Goal: Find specific page/section: Find specific page/section

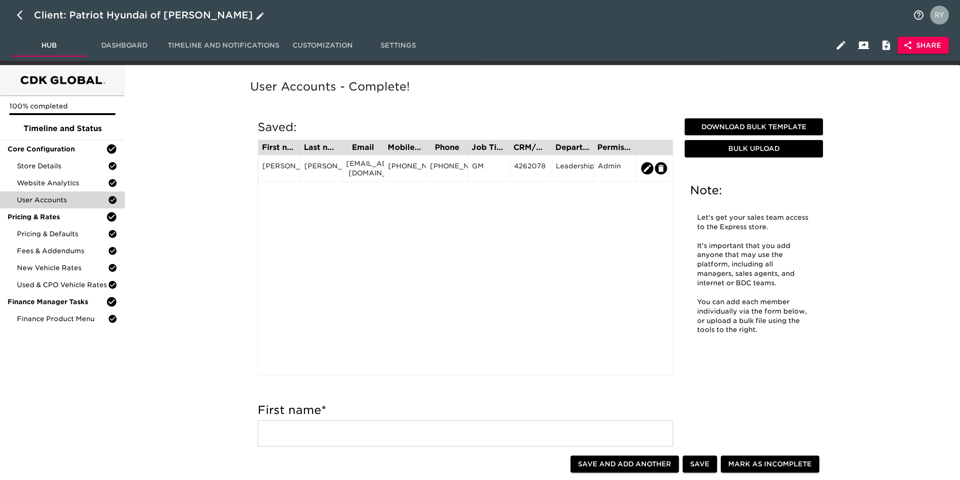
click at [21, 14] on icon "button" at bounding box center [22, 14] width 11 height 11
select select "10"
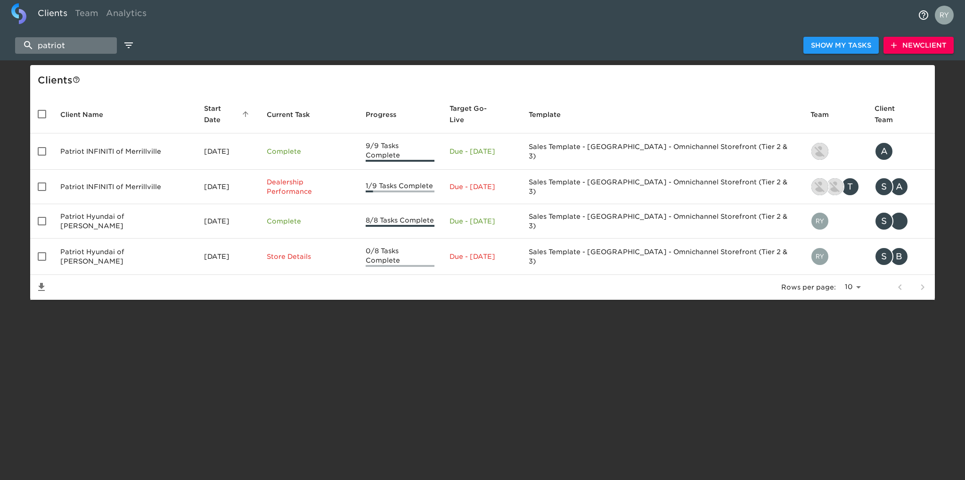
drag, startPoint x: 82, startPoint y: 47, endPoint x: 35, endPoint y: 47, distance: 46.6
click at [35, 47] on input "patriot" at bounding box center [66, 45] width 102 height 16
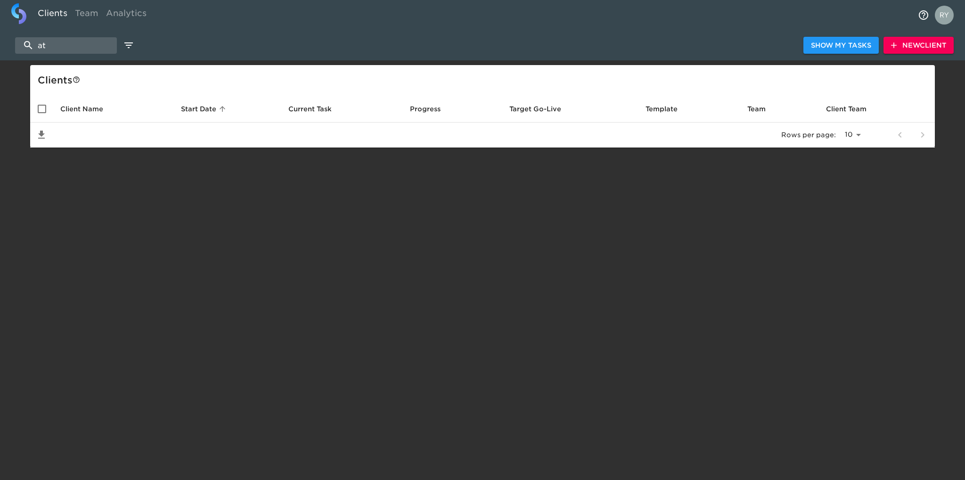
type input "a"
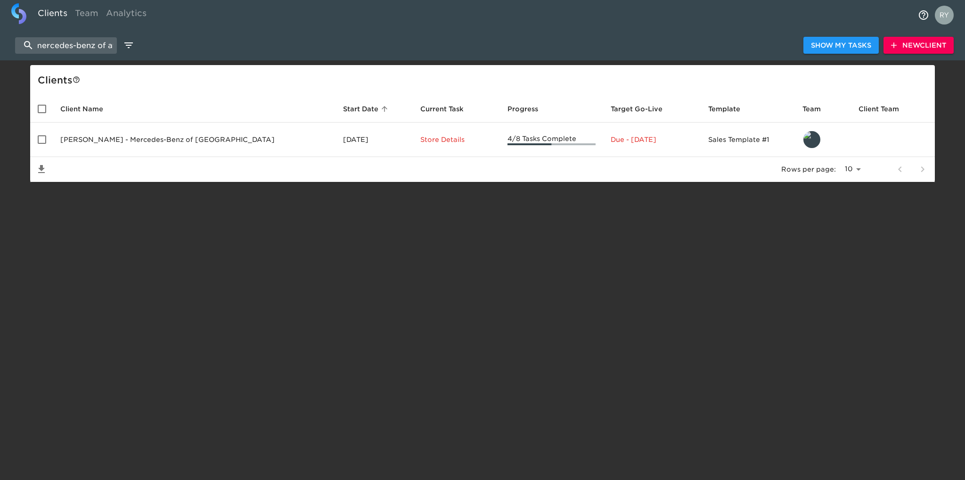
scroll to position [0, 7]
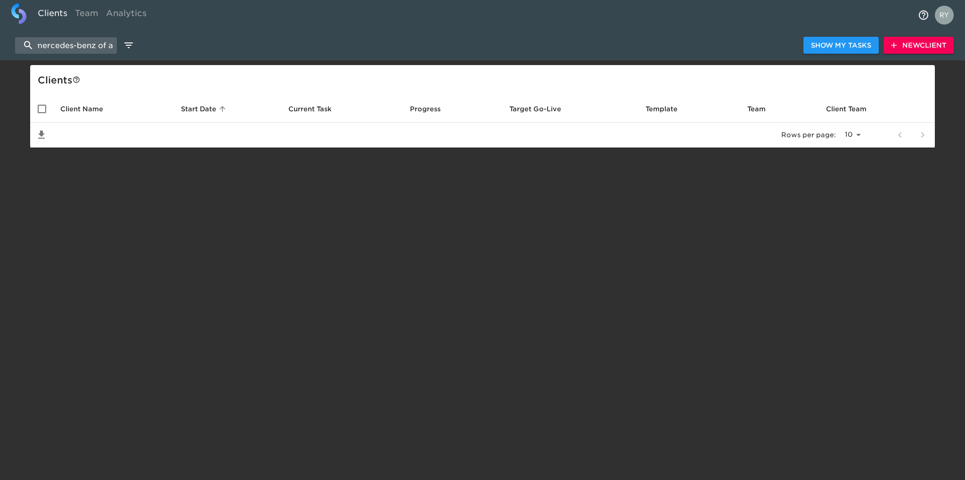
scroll to position [0, 3]
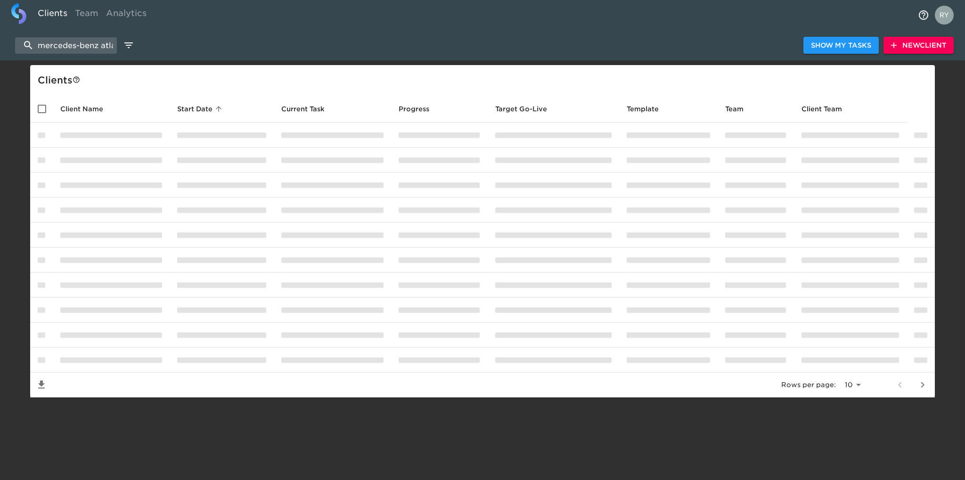
scroll to position [0, 8]
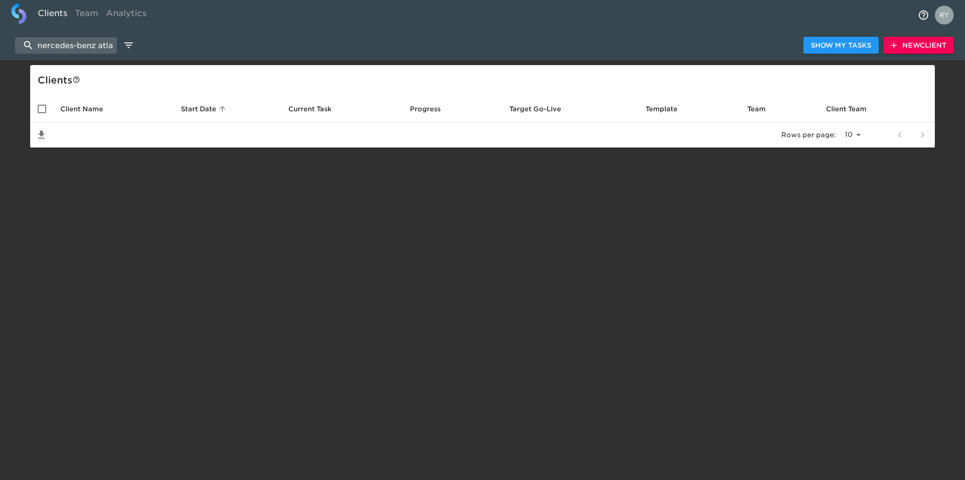
scroll to position [0, 3]
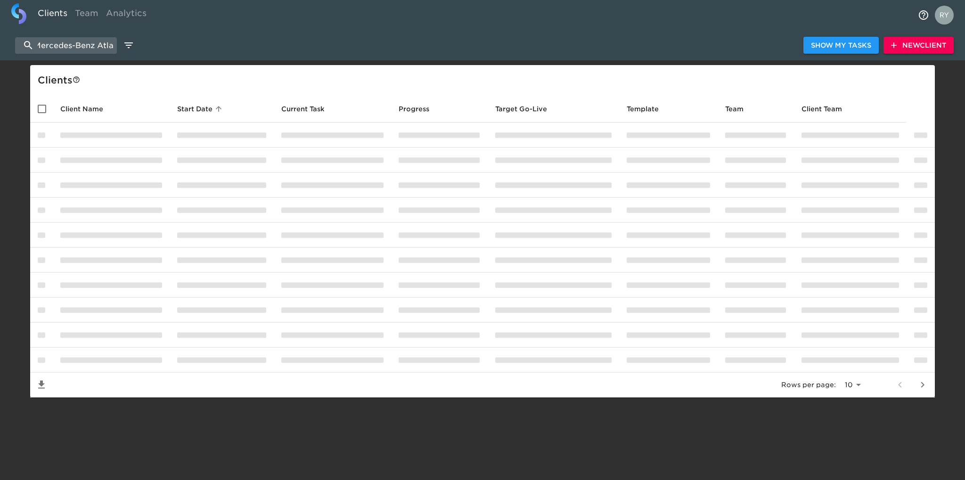
scroll to position [0, 9]
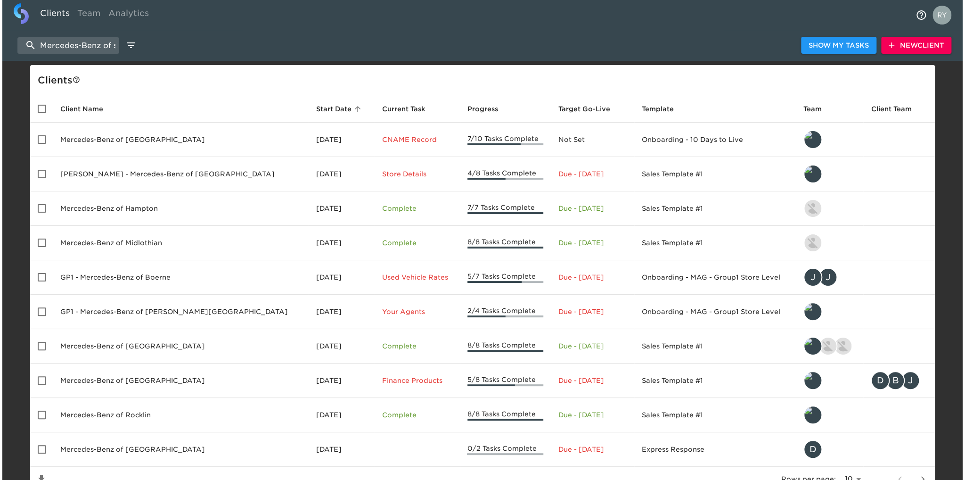
scroll to position [0, 8]
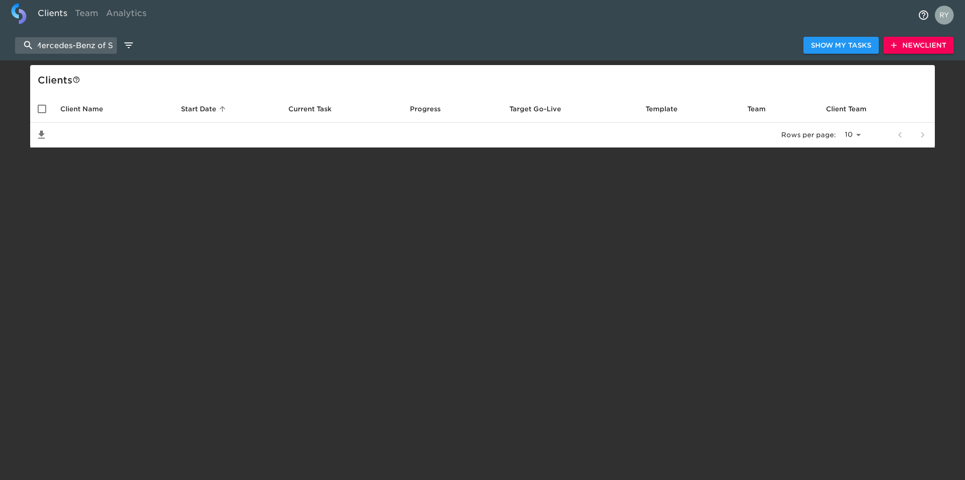
scroll to position [0, 4]
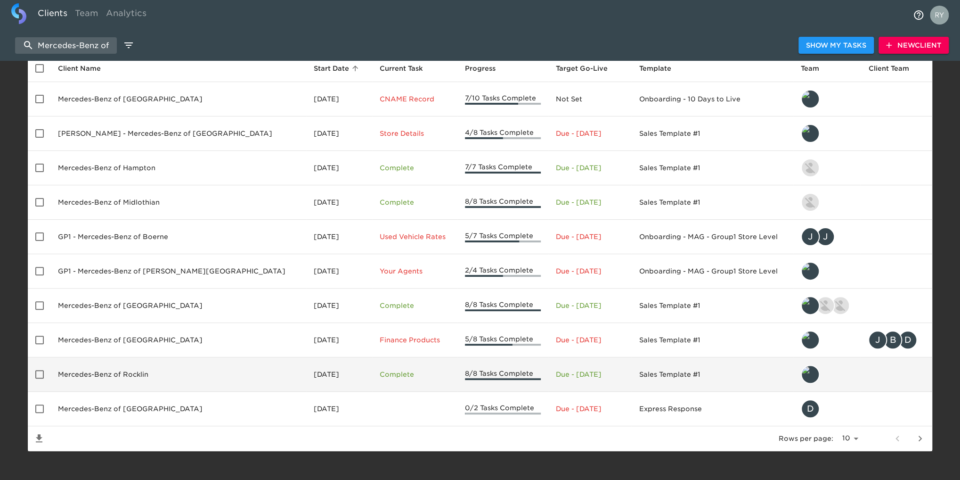
scroll to position [41, 0]
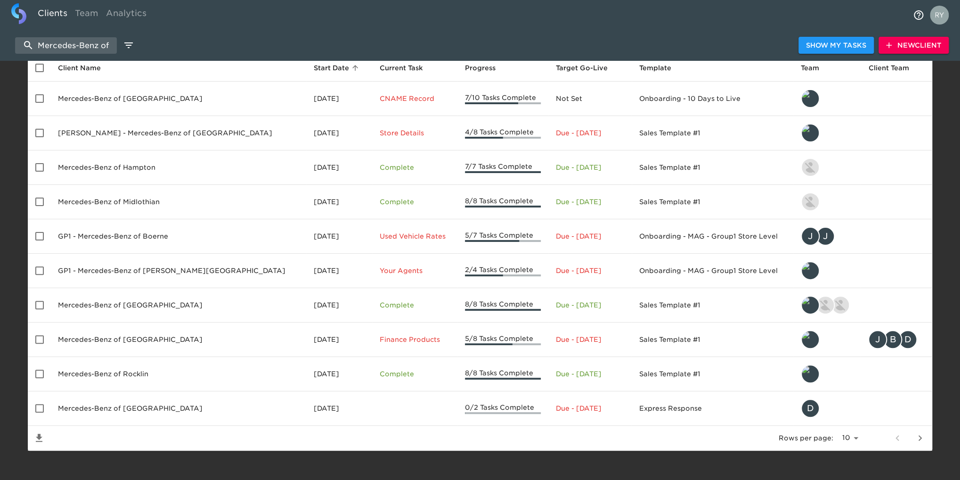
type input "Mercedes-Benz of"
click at [920, 435] on icon "next page" at bounding box center [920, 438] width 3 height 6
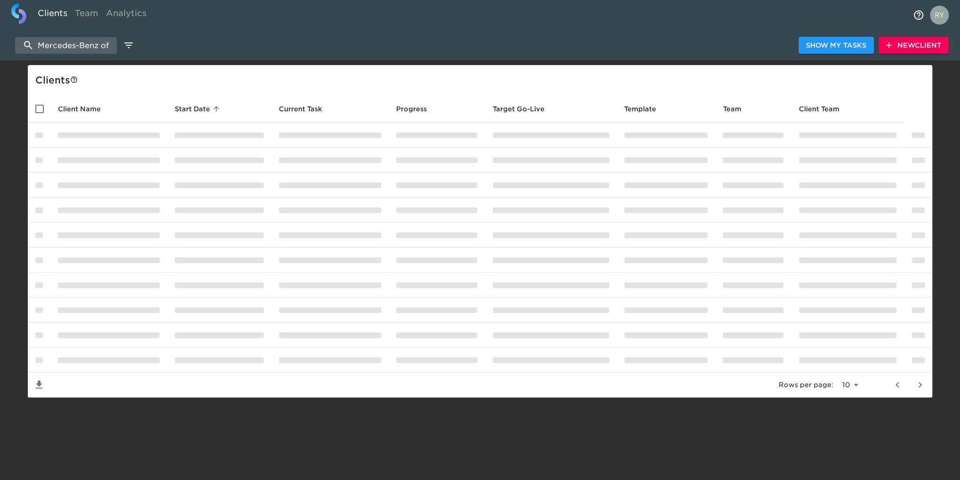
scroll to position [0, 0]
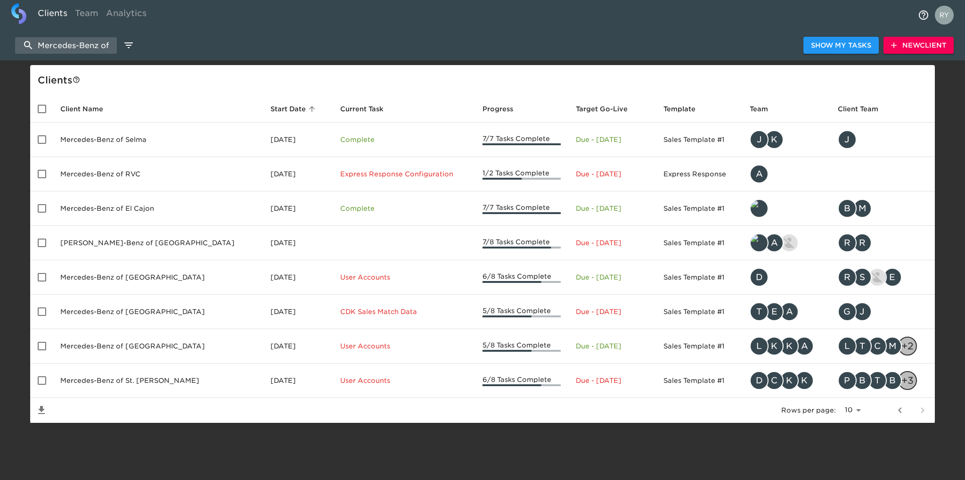
click at [922, 435] on html "Clients Team Analytics Mercedes-Benz of Show My Tasks New Client Client s Clien…" at bounding box center [482, 226] width 965 height 453
click at [920, 413] on div "enhanced table" at bounding box center [911, 410] width 45 height 23
click at [899, 409] on icon "previous page" at bounding box center [899, 410] width 3 height 6
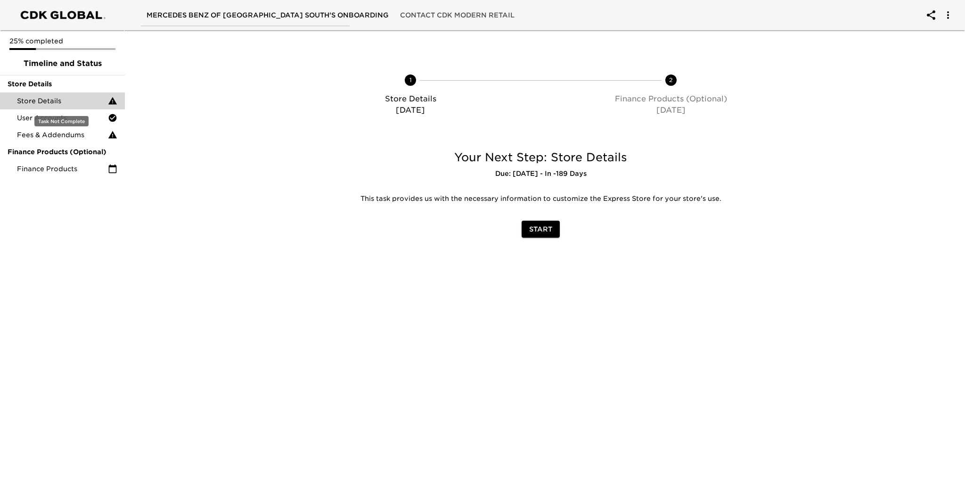
click at [49, 101] on span "Store Details" at bounding box center [62, 100] width 91 height 9
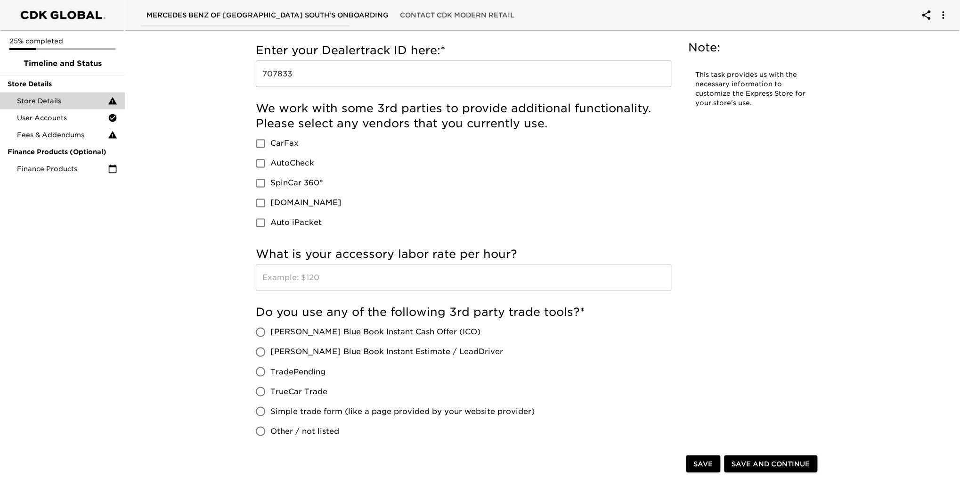
scroll to position [895, 0]
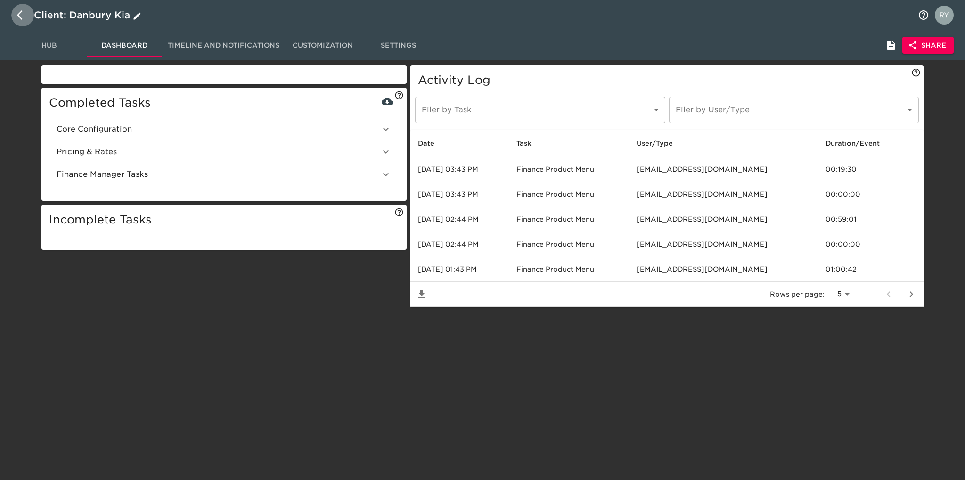
click at [19, 13] on icon "button" at bounding box center [20, 14] width 6 height 9
select select "10"
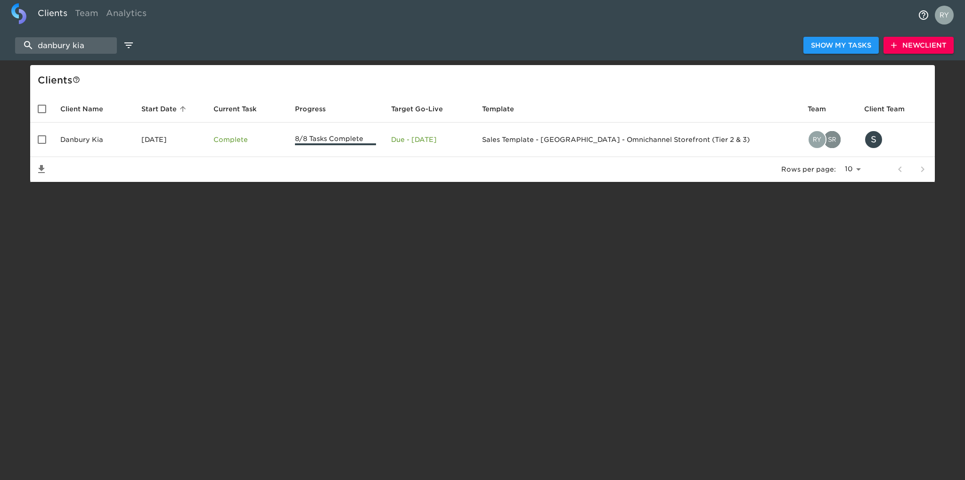
drag, startPoint x: 96, startPoint y: 47, endPoint x: 7, endPoint y: 44, distance: 89.1
click at [7, 44] on div "danbury kia Show My Tasks New Client" at bounding box center [482, 45] width 965 height 30
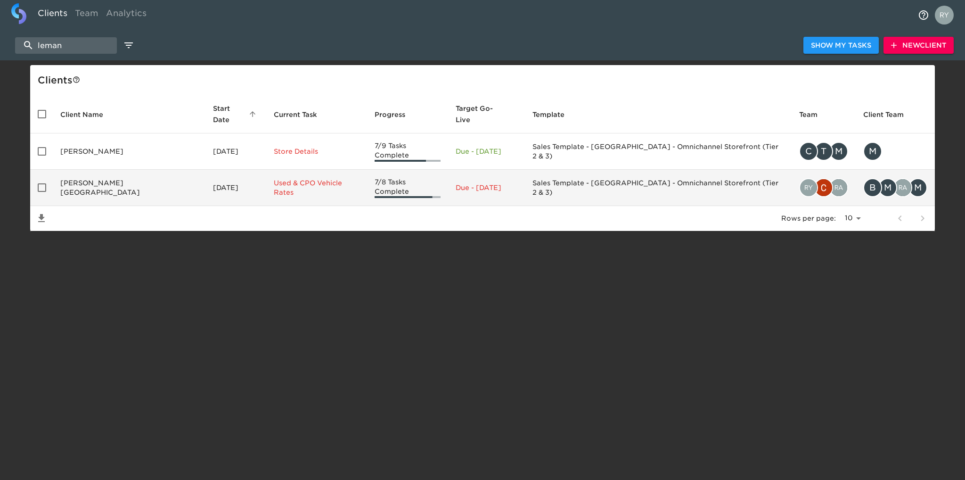
type input "leman"
click at [115, 171] on td "[PERSON_NAME][GEOGRAPHIC_DATA]" at bounding box center [129, 188] width 153 height 36
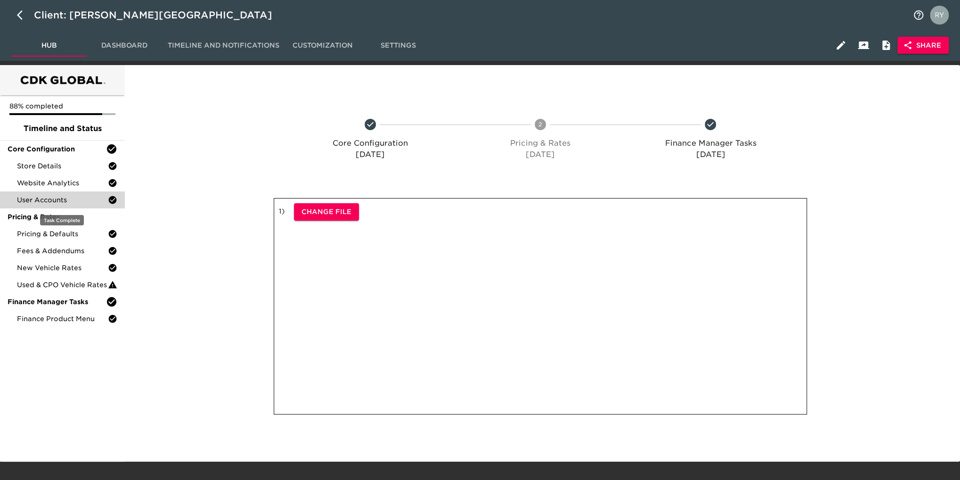
click at [61, 201] on span "User Accounts" at bounding box center [62, 199] width 91 height 9
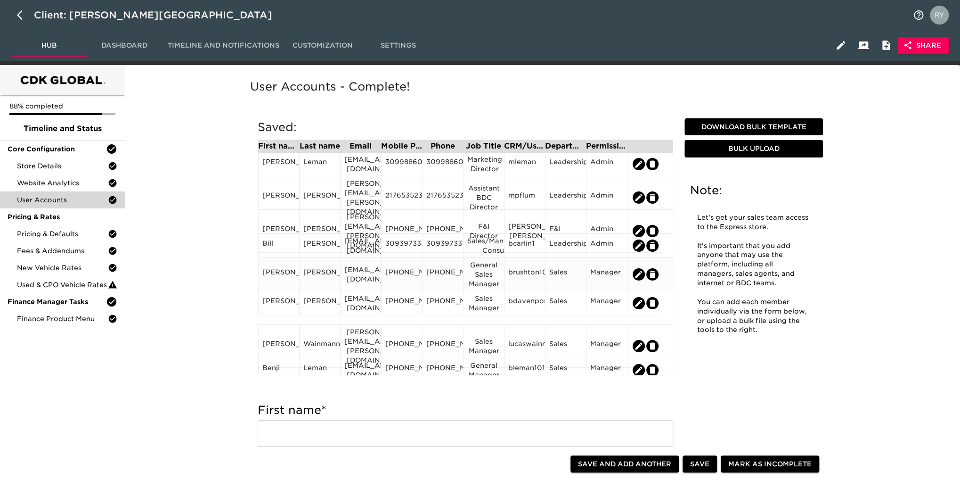
click at [363, 285] on div "[EMAIL_ADDRESS][DOMAIN_NAME]" at bounding box center [360, 274] width 41 height 33
click at [363, 274] on div "[EMAIL_ADDRESS][DOMAIN_NAME]" at bounding box center [360, 274] width 33 height 19
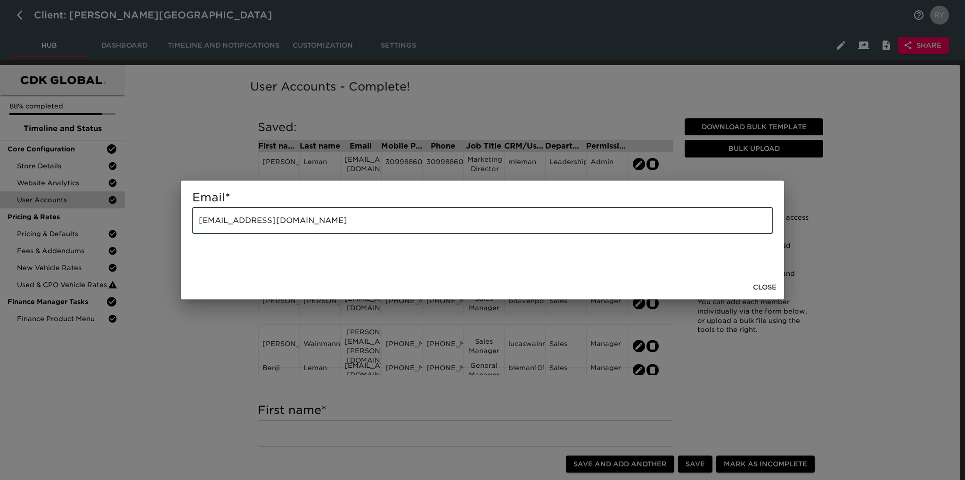
drag, startPoint x: 309, startPoint y: 221, endPoint x: 177, endPoint y: 219, distance: 131.5
click at [177, 219] on div "Email * [EMAIL_ADDRESS][DOMAIN_NAME] ​ Close" at bounding box center [482, 240] width 965 height 480
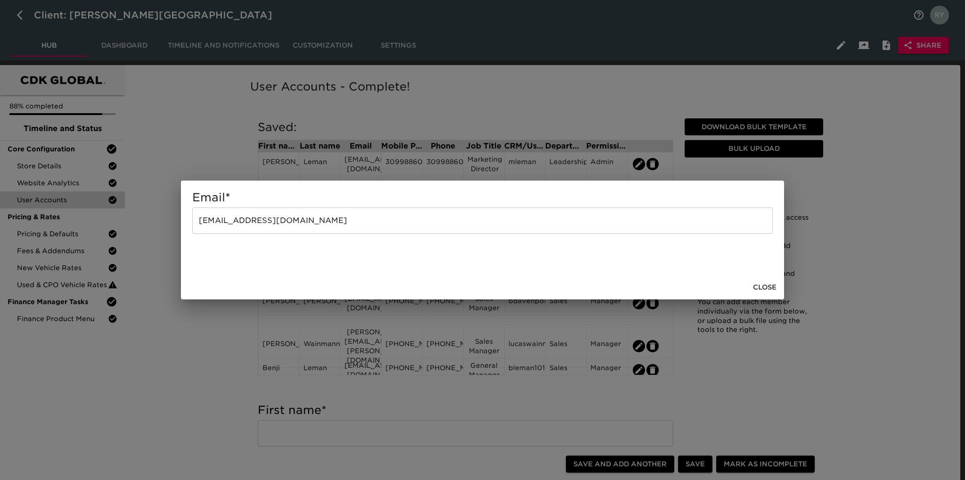
click at [221, 338] on div "Email * [EMAIL_ADDRESS][DOMAIN_NAME] ​ Close" at bounding box center [482, 240] width 965 height 480
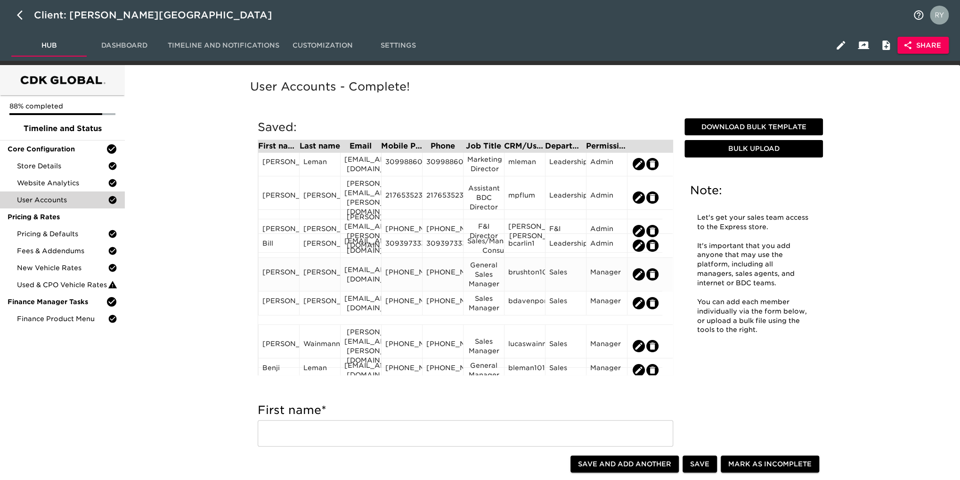
click at [412, 275] on div "[PHONE_NUMBER]" at bounding box center [401, 274] width 33 height 14
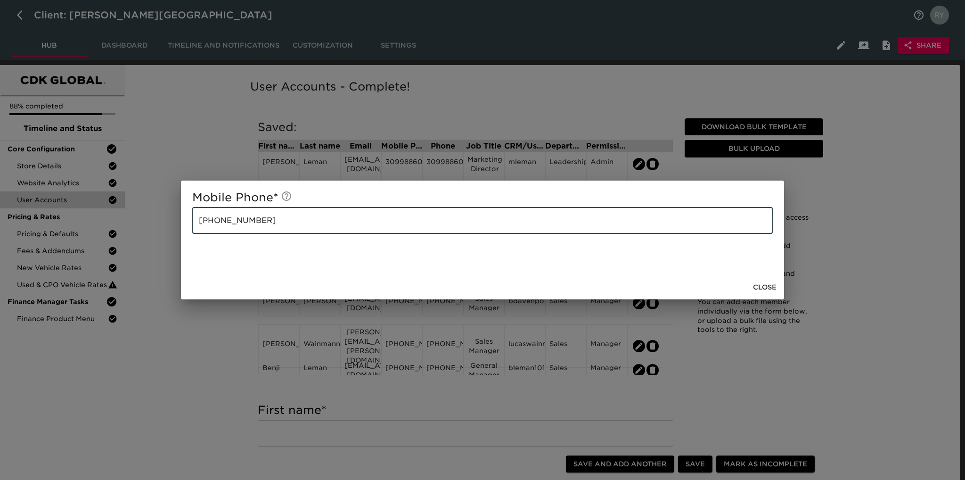
drag, startPoint x: 276, startPoint y: 220, endPoint x: 191, endPoint y: 221, distance: 84.8
click at [191, 221] on div "Mobile Phone * [PHONE_NUMBER] ​" at bounding box center [482, 227] width 603 height 94
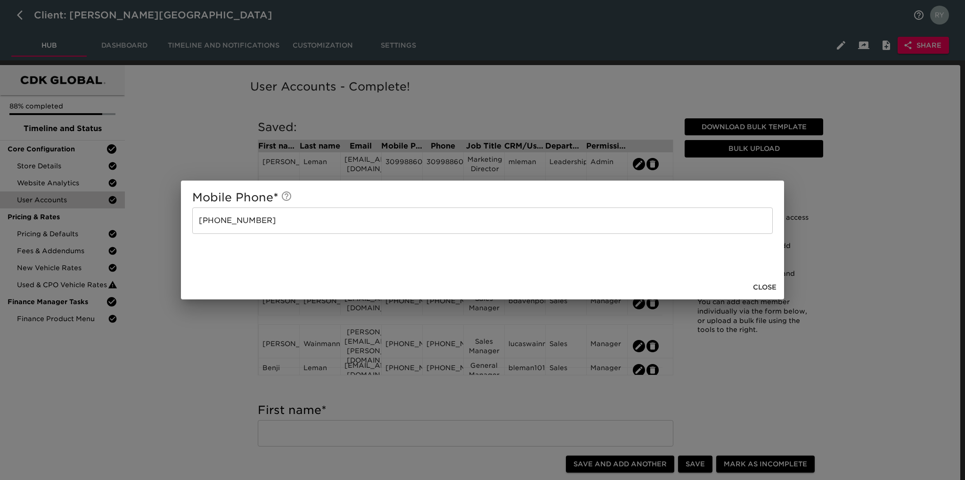
click at [767, 292] on span "Close" at bounding box center [765, 287] width 24 height 12
